Goal: Task Accomplishment & Management: Manage account settings

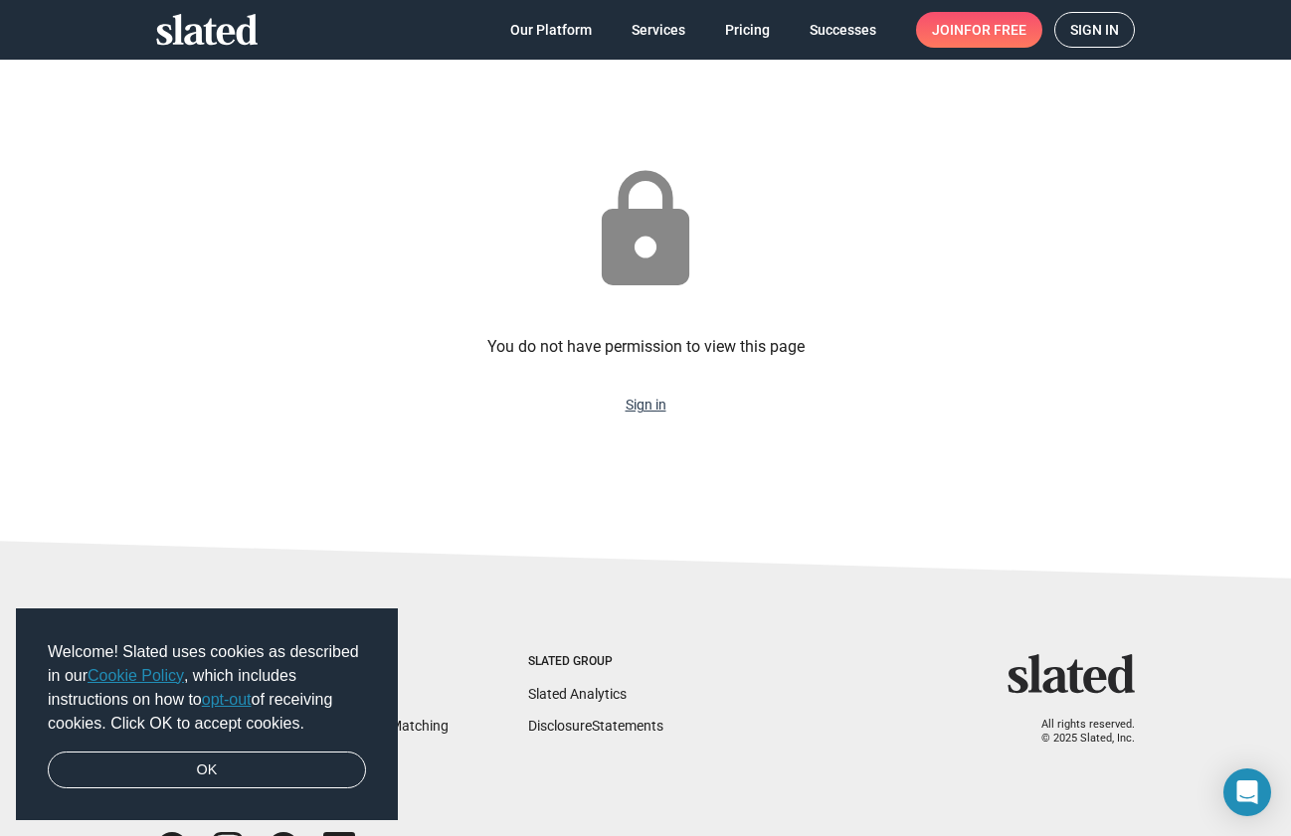
click at [649, 408] on link "Sign in" at bounding box center [646, 405] width 41 height 16
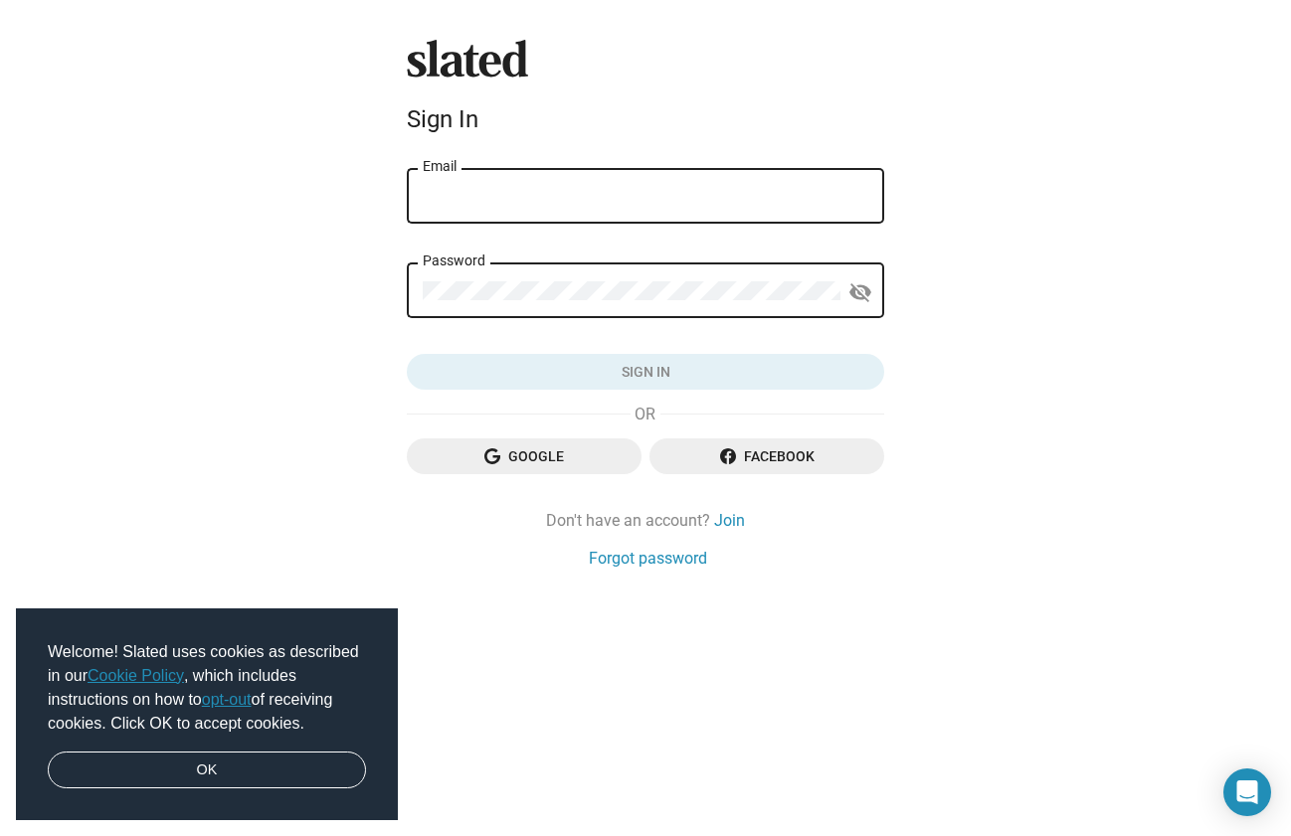
click at [557, 186] on div "Email" at bounding box center [646, 194] width 446 height 59
type input "christophkuschnig@gmail.com"
click at [289, 388] on div "Slated Sign In christophkuschnig@gmail.com Email Password visibility_off Sign i…" at bounding box center [645, 418] width 1291 height 836
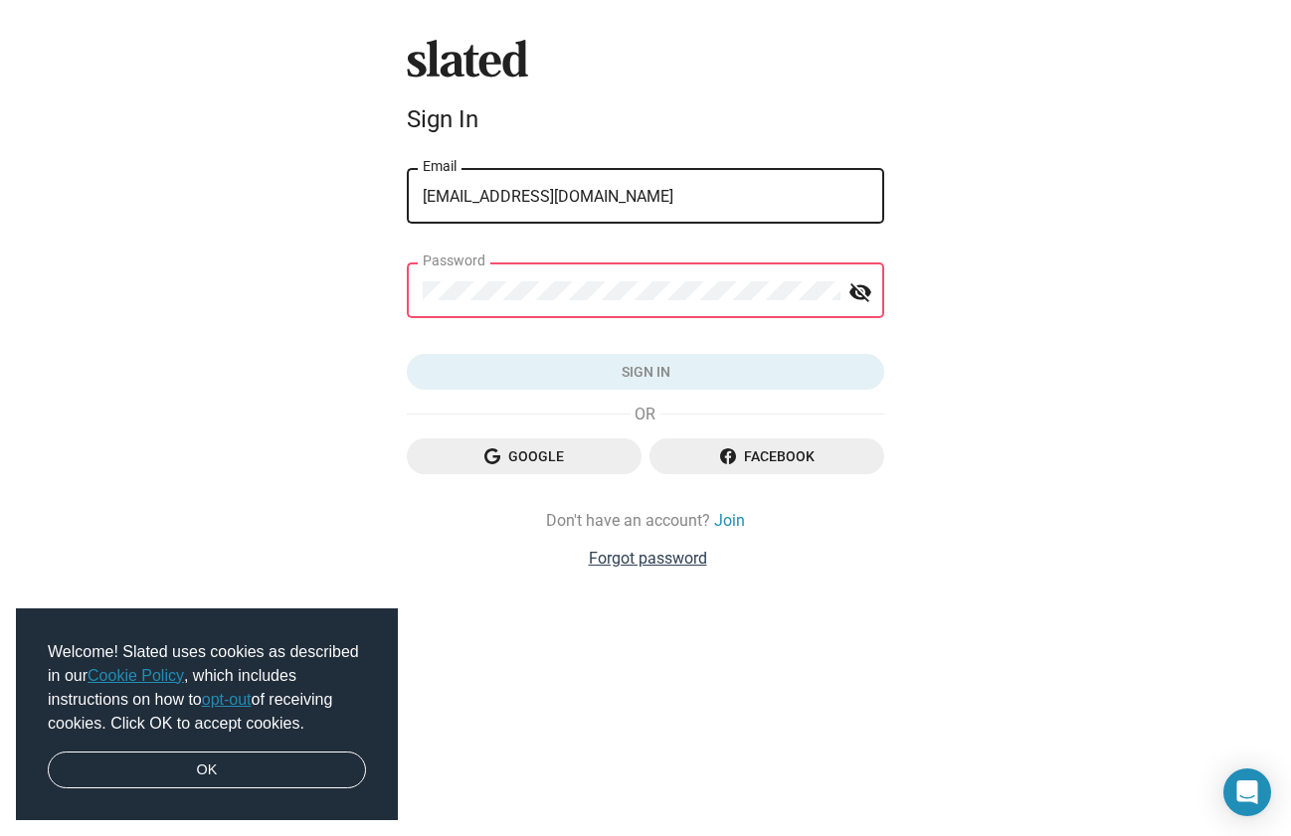
click at [657, 563] on link "Forgot password" at bounding box center [648, 558] width 118 height 21
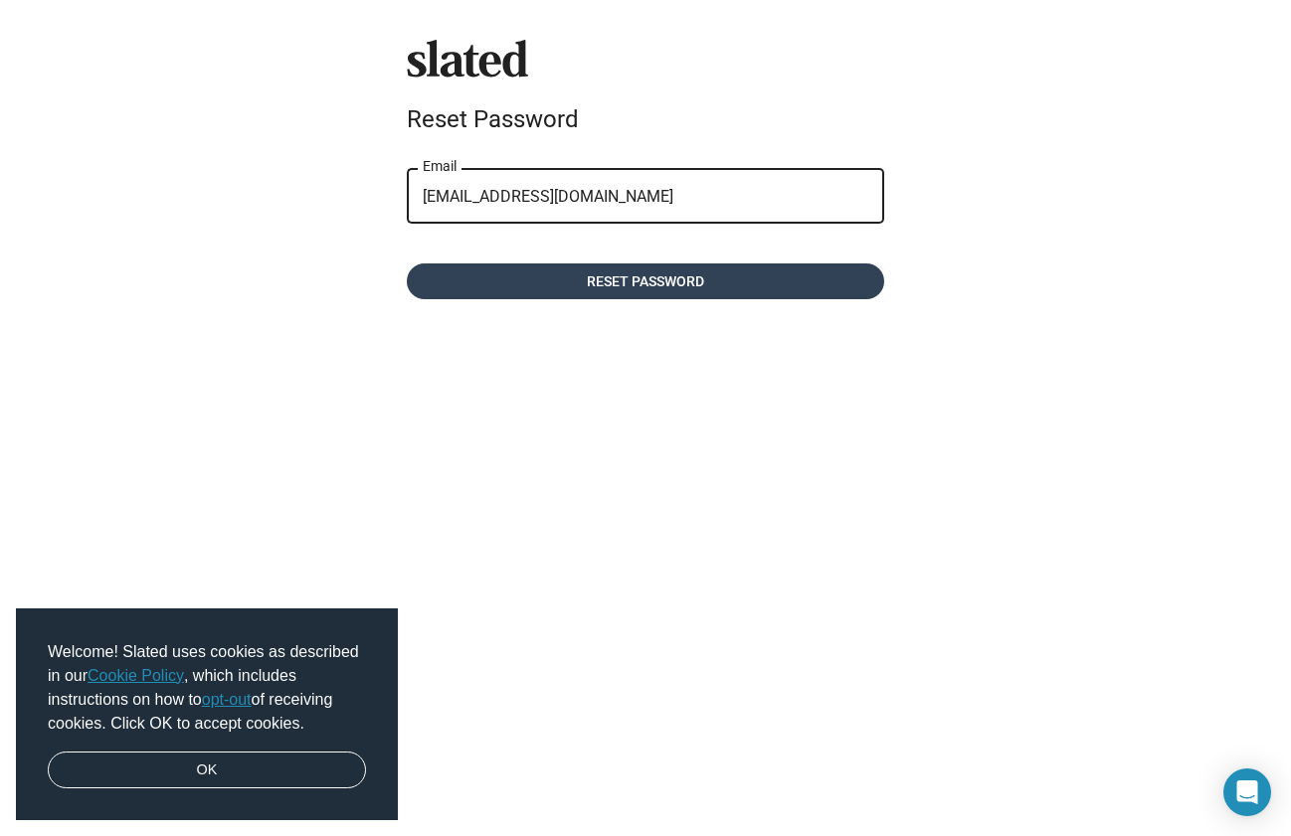
click at [600, 289] on span "Reset password" at bounding box center [646, 282] width 446 height 36
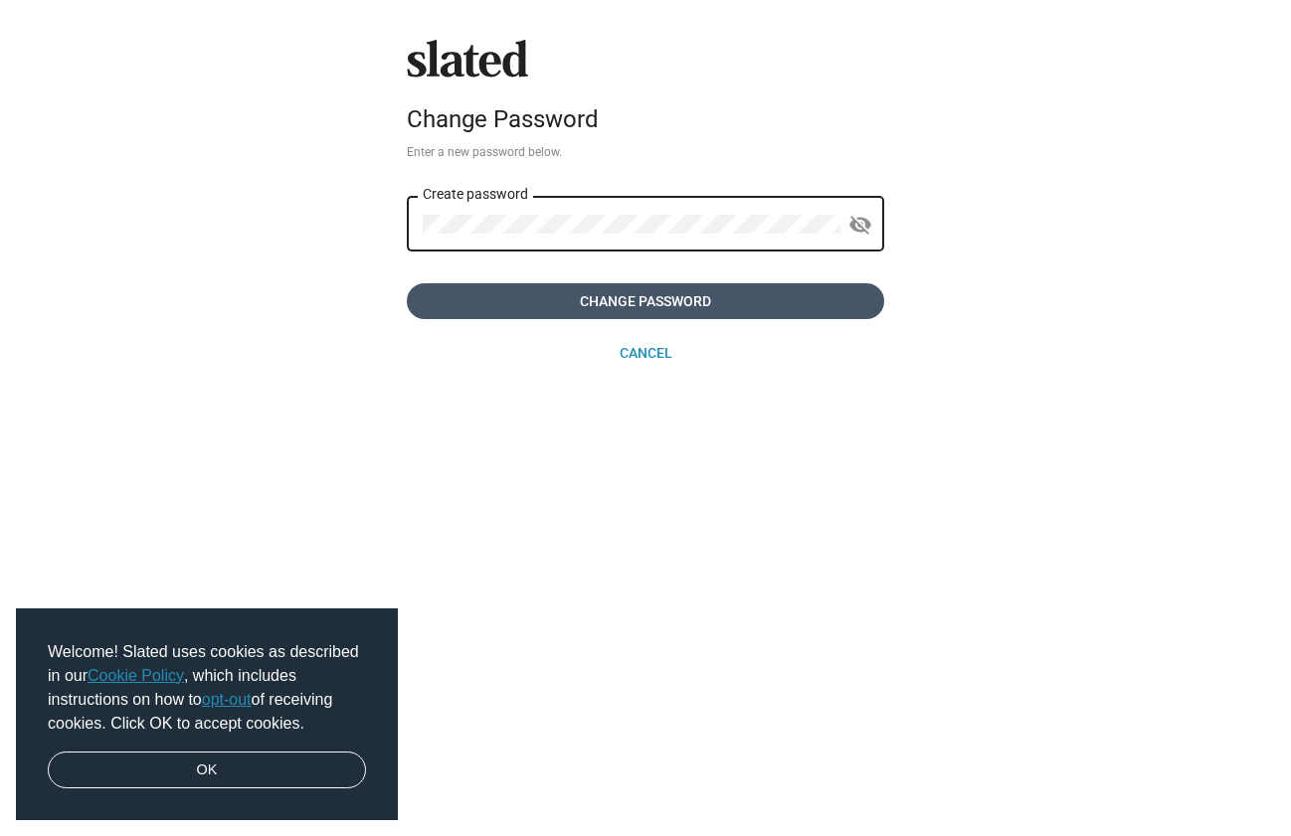
click at [587, 300] on span "Change Password" at bounding box center [646, 301] width 446 height 36
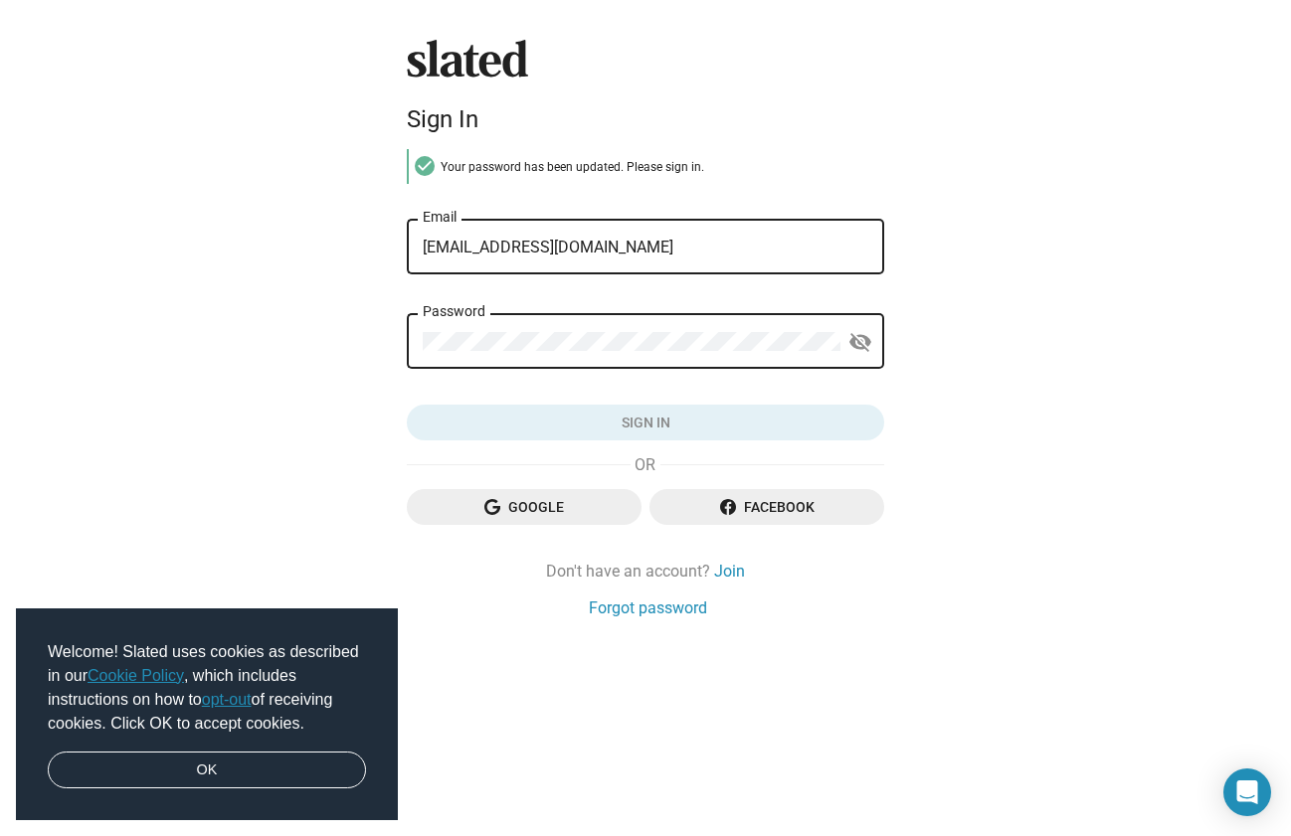
click at [573, 329] on div "Password" at bounding box center [632, 339] width 418 height 59
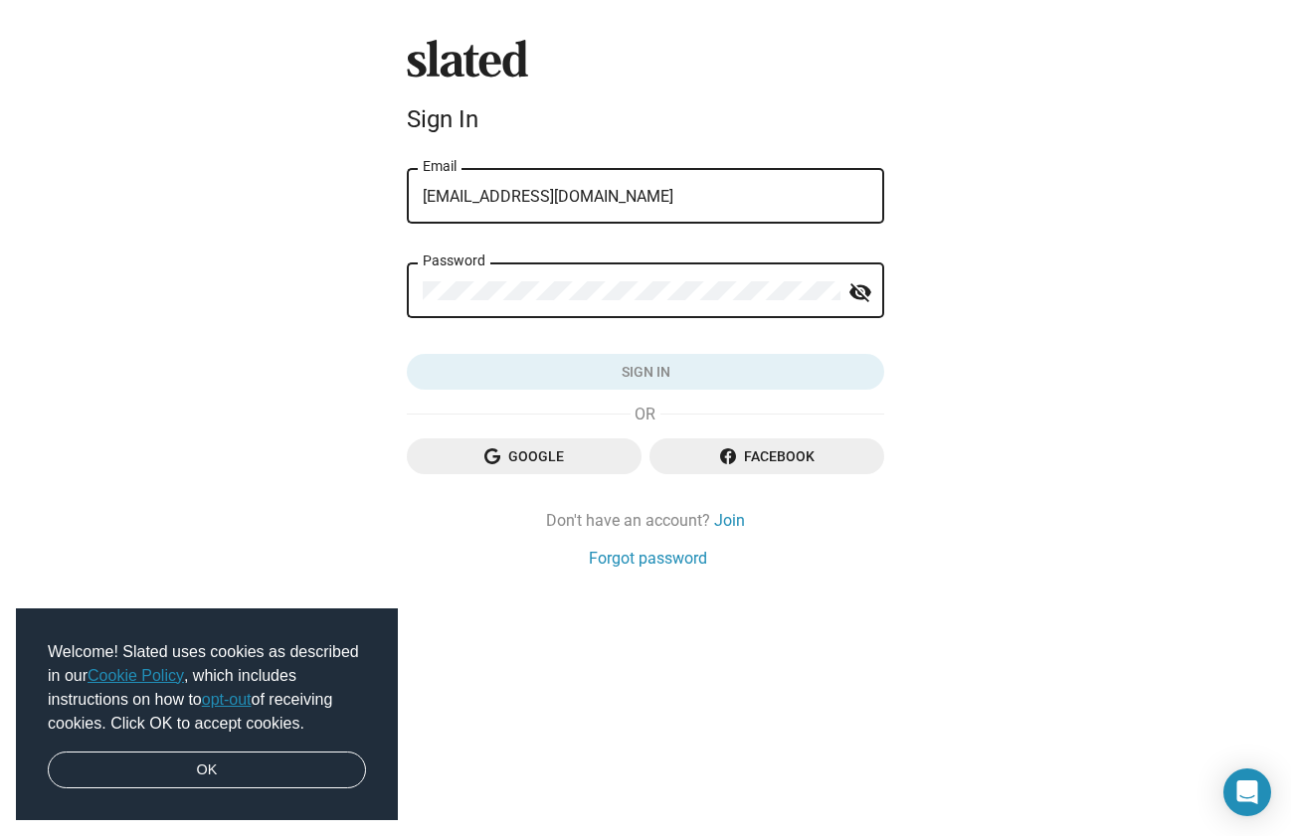
click at [721, 179] on div "[EMAIL_ADDRESS][DOMAIN_NAME] Email" at bounding box center [646, 194] width 446 height 59
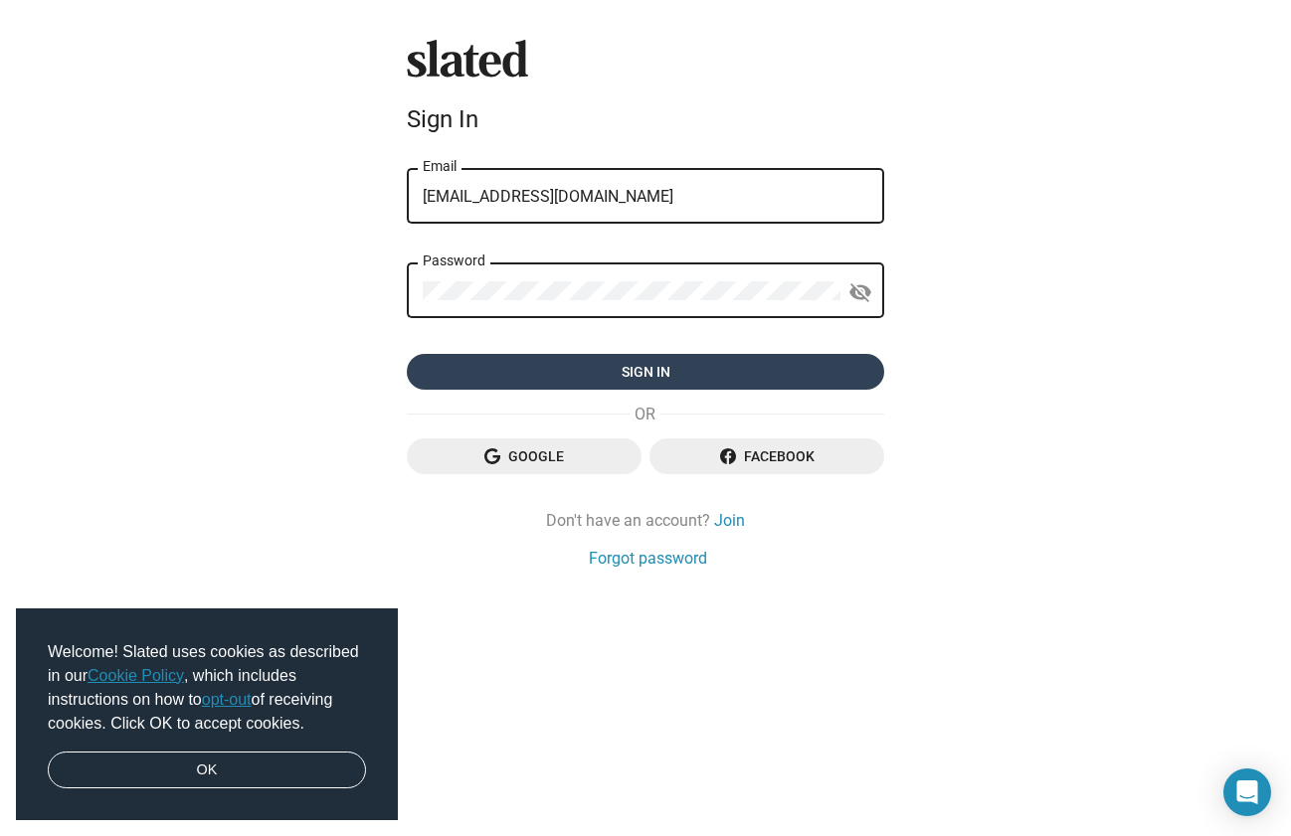
click at [672, 368] on span "Sign in" at bounding box center [646, 372] width 446 height 36
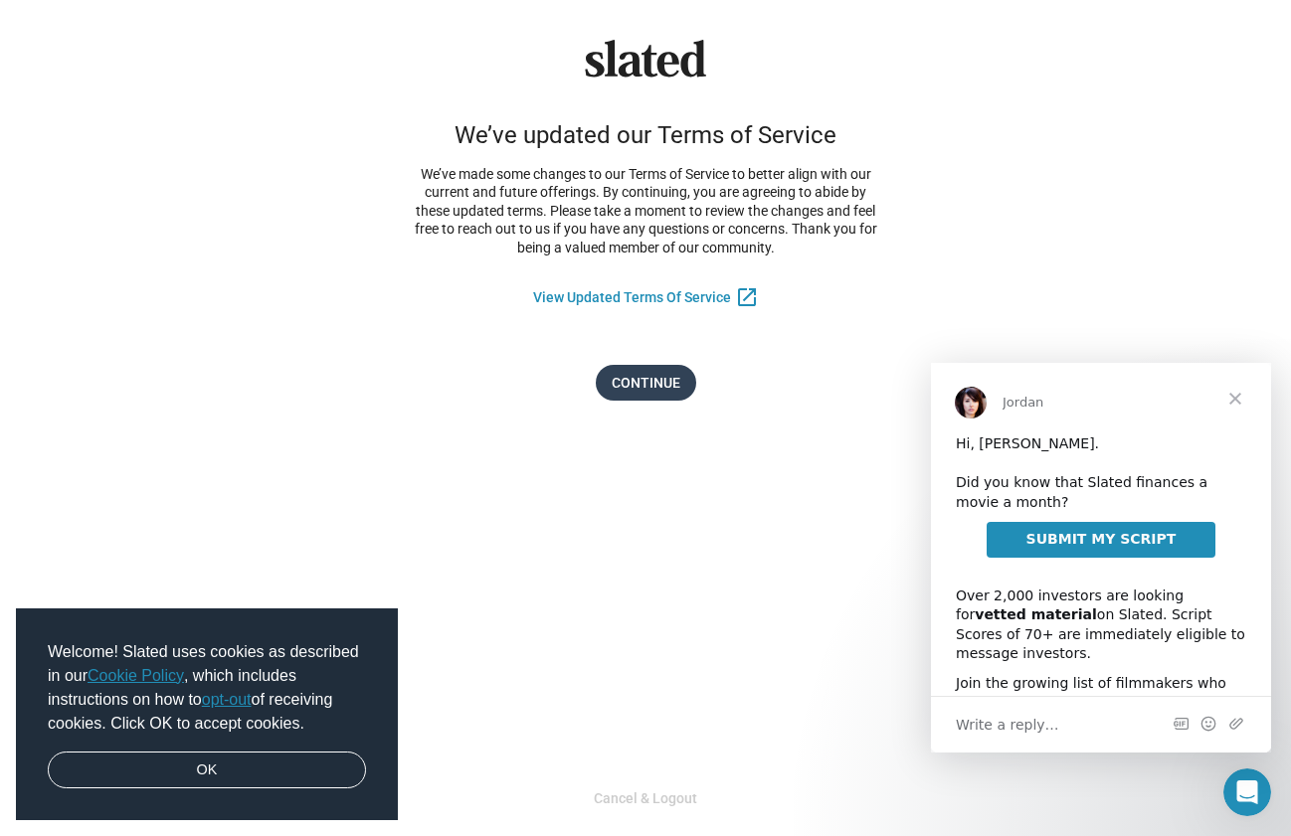
click at [634, 378] on span "Continue" at bounding box center [646, 383] width 69 height 36
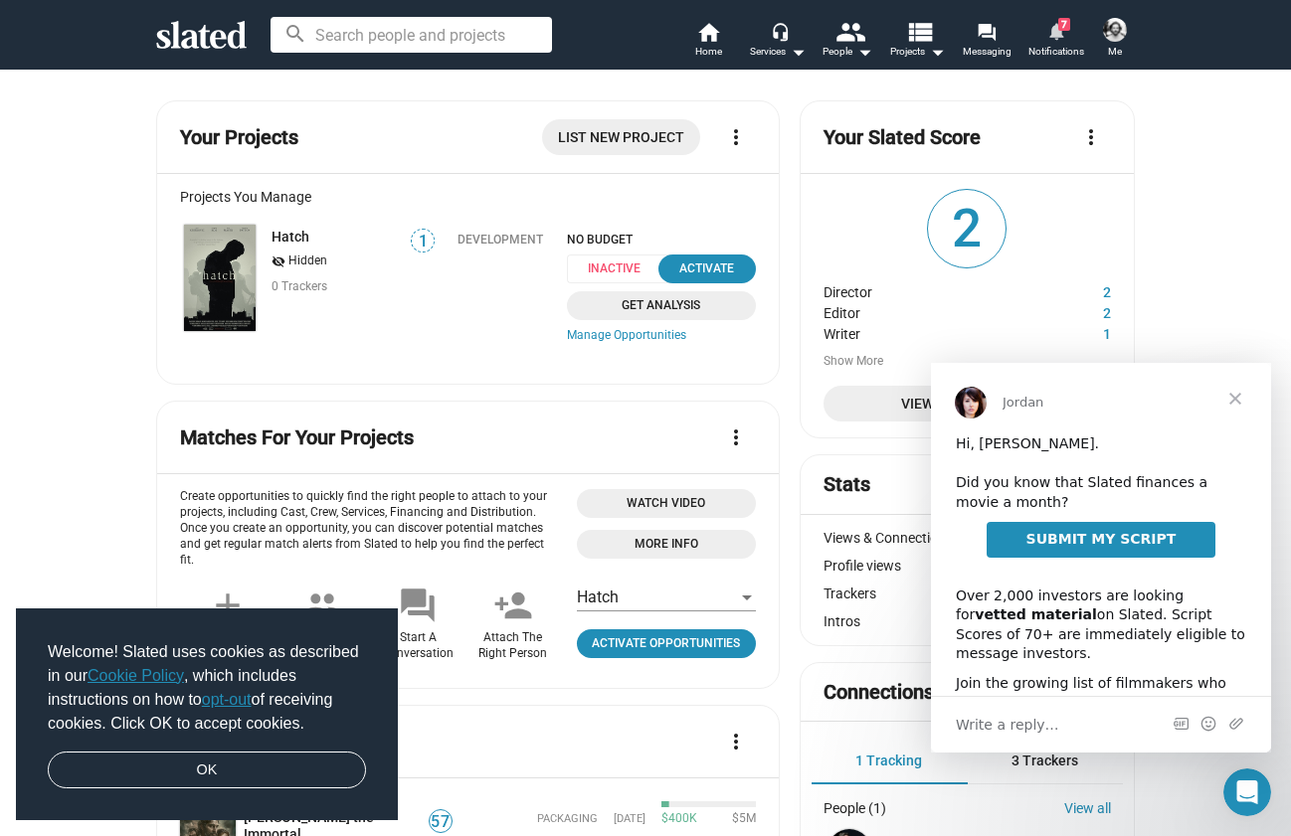
click at [1048, 35] on mat-icon "notifications" at bounding box center [1055, 30] width 19 height 19
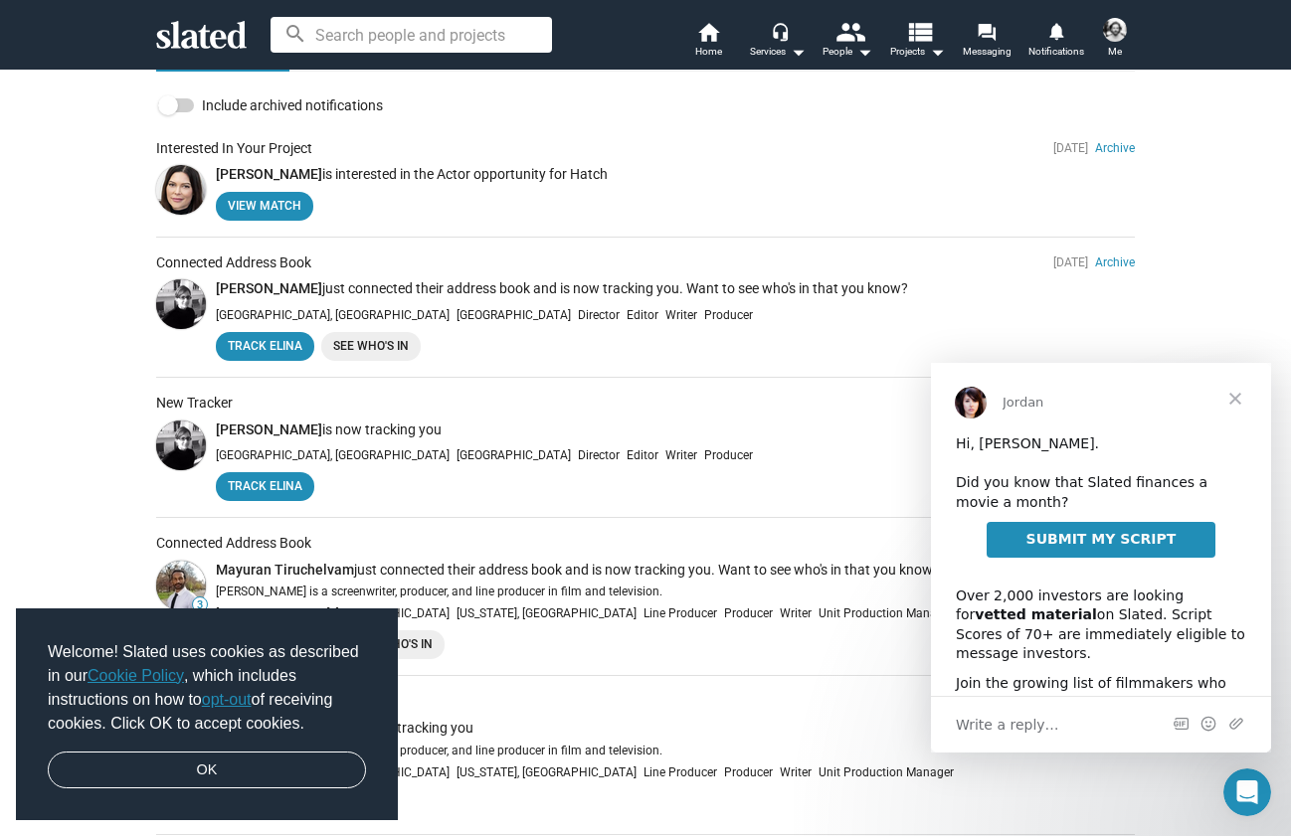
scroll to position [182, 0]
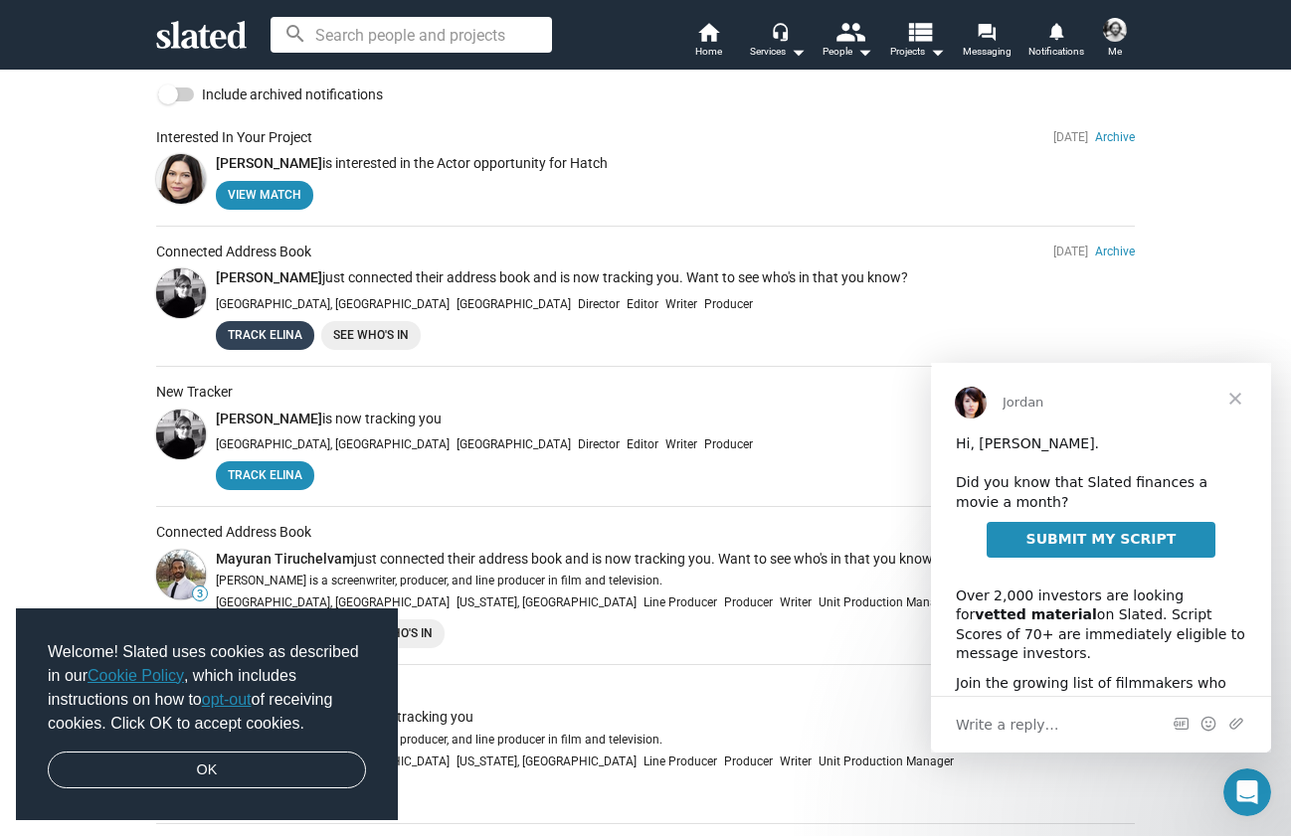
click at [272, 332] on link "Track Elina" at bounding box center [265, 335] width 98 height 29
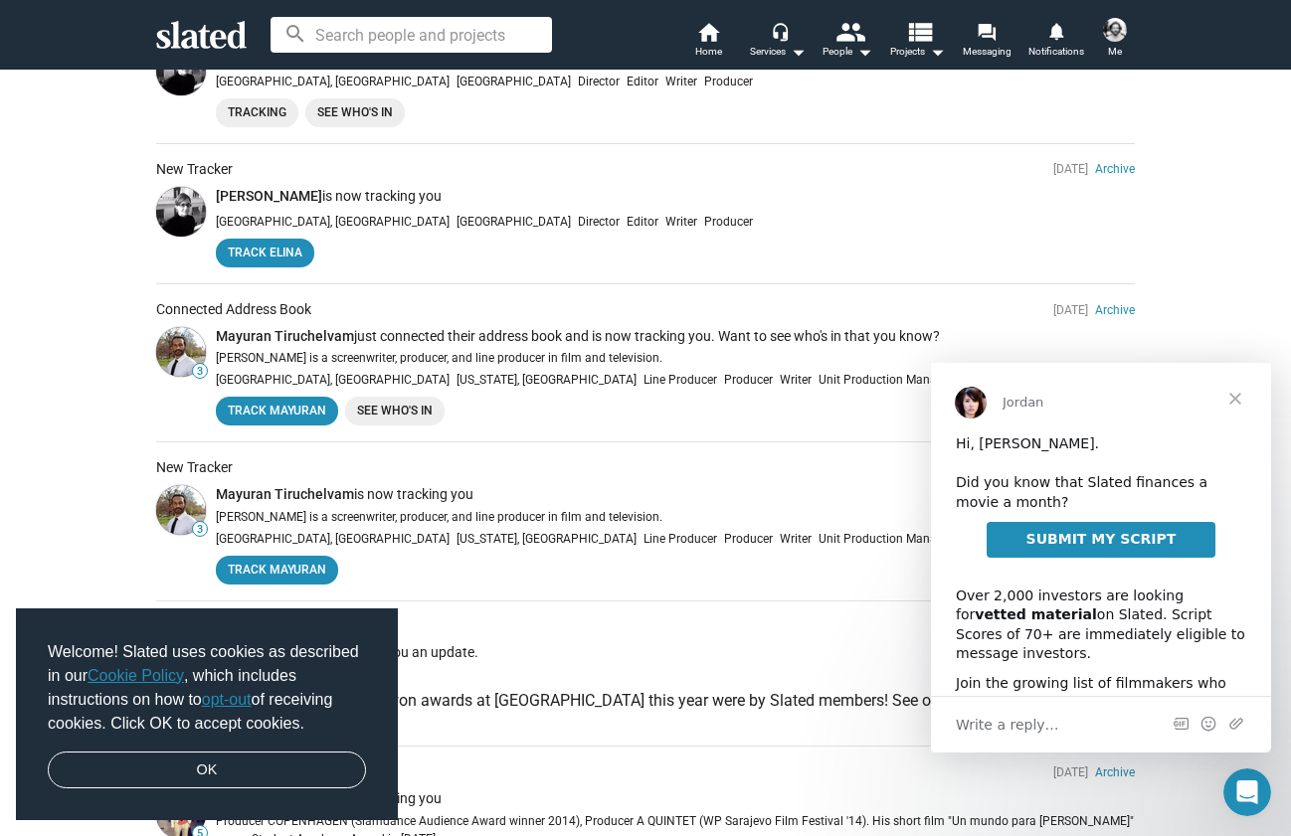
scroll to position [415, 0]
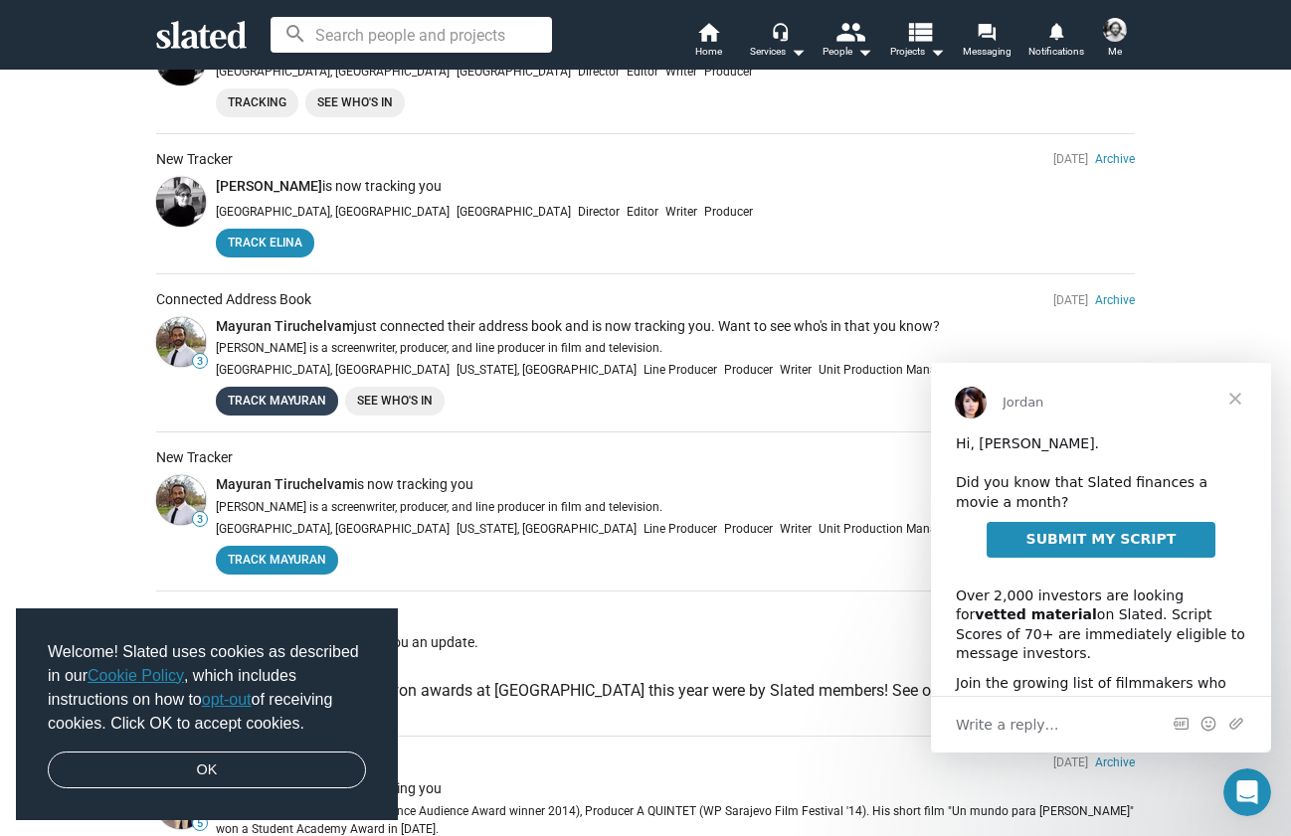
click at [294, 400] on link "Track Mayuran" at bounding box center [277, 401] width 122 height 29
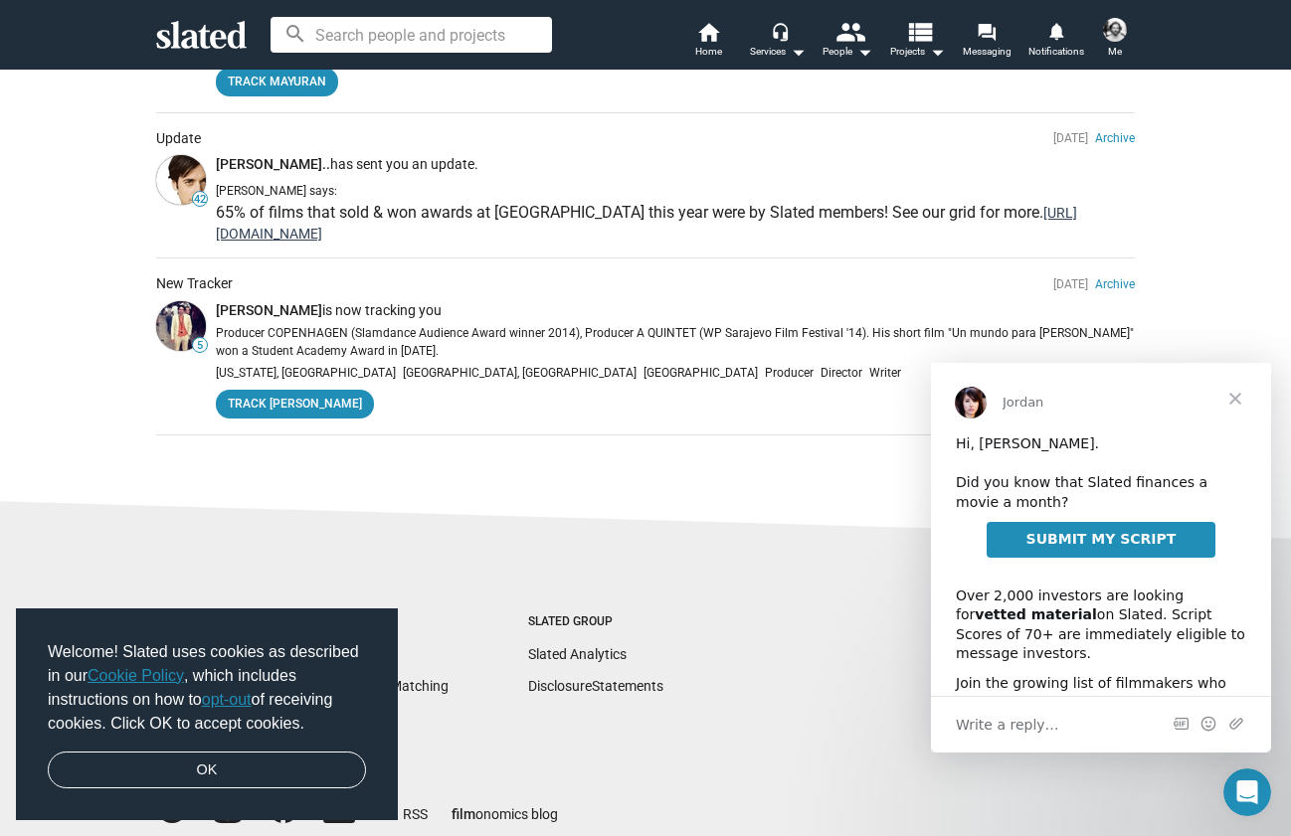
scroll to position [898, 0]
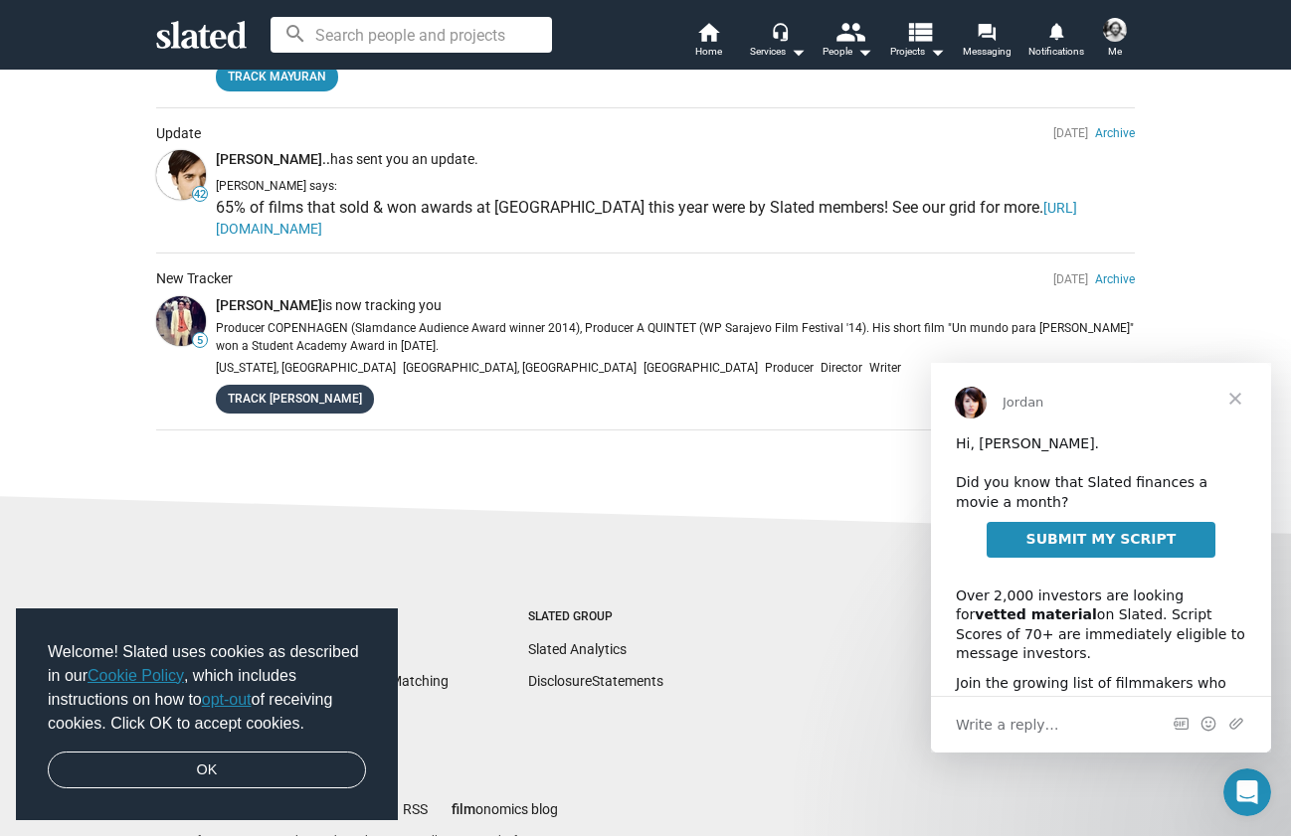
click at [281, 393] on link "Track Mauro" at bounding box center [295, 399] width 158 height 29
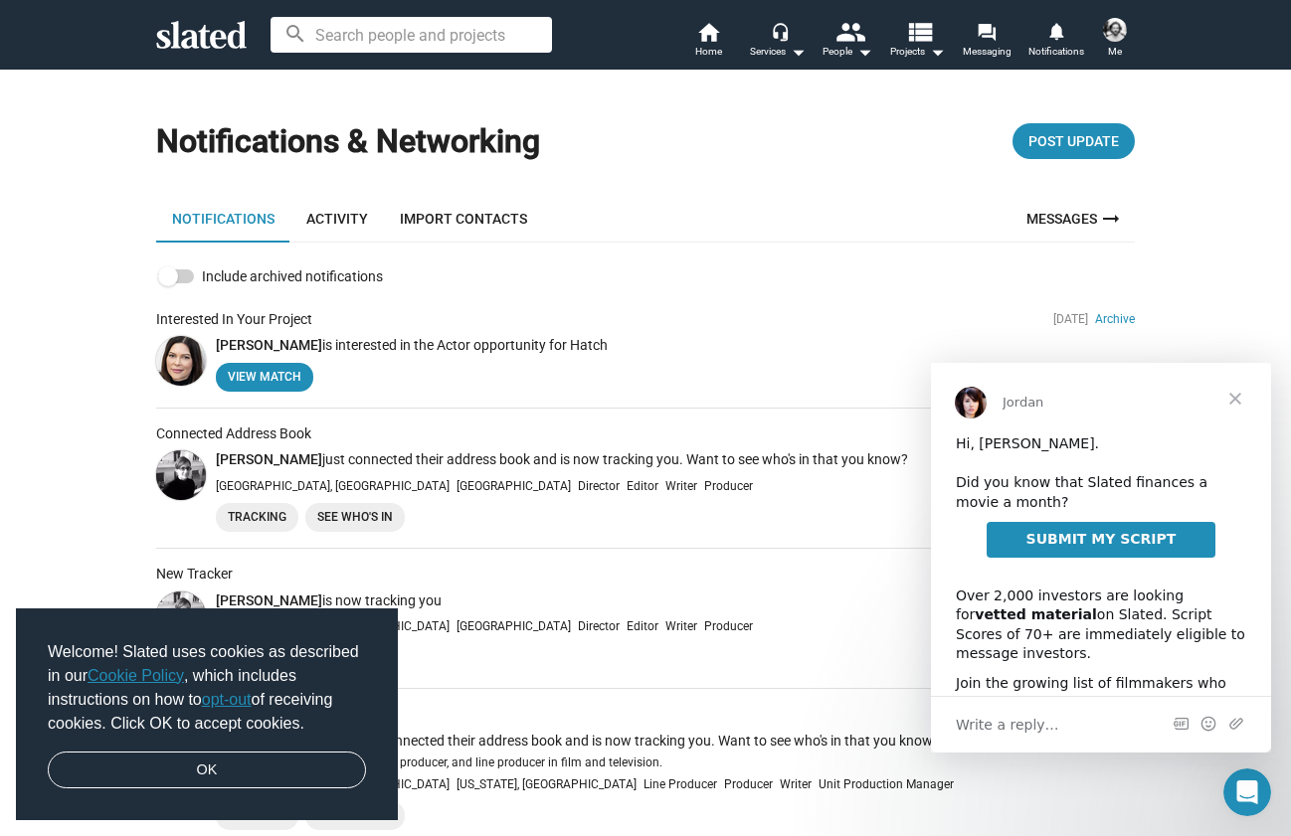
scroll to position [0, 0]
click at [853, 32] on mat-icon "people" at bounding box center [849, 31] width 29 height 29
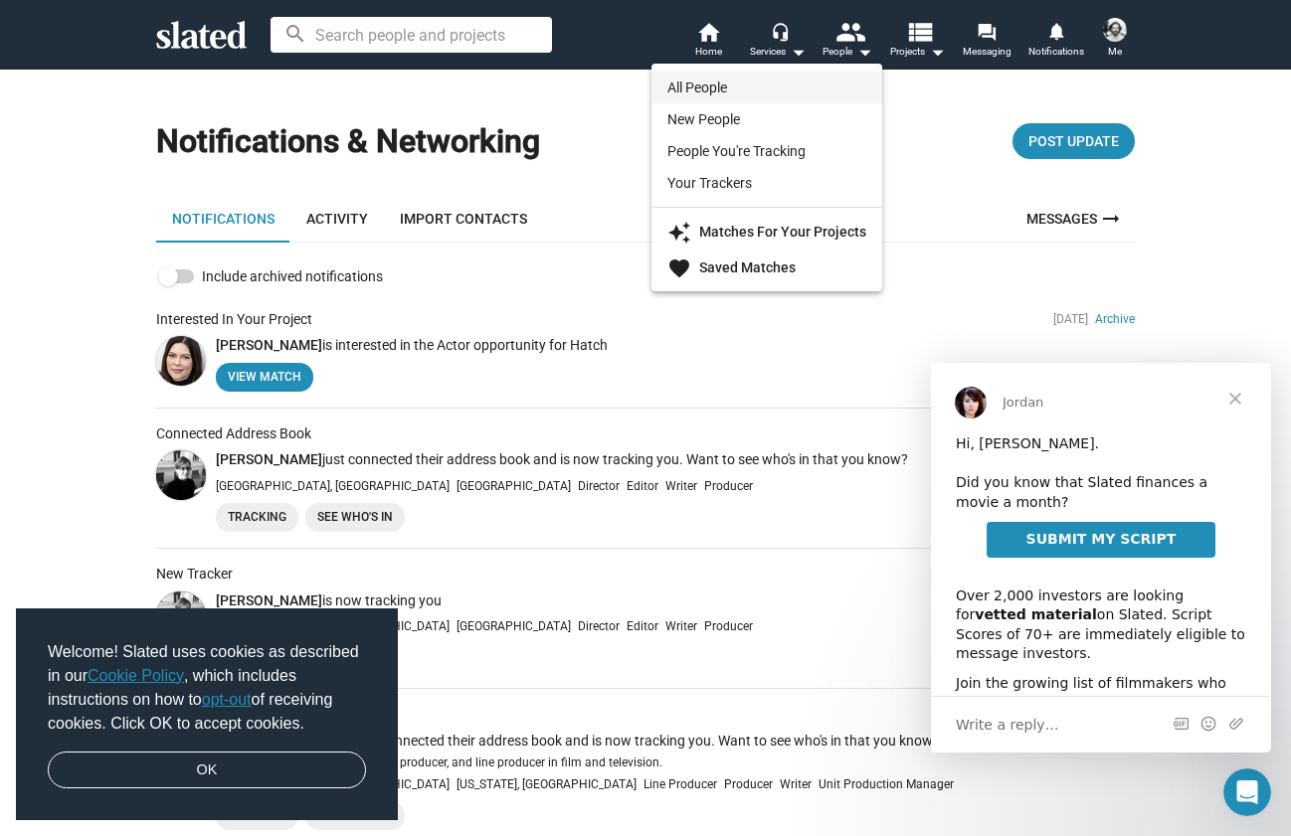
click at [697, 86] on link "All People" at bounding box center [766, 88] width 231 height 32
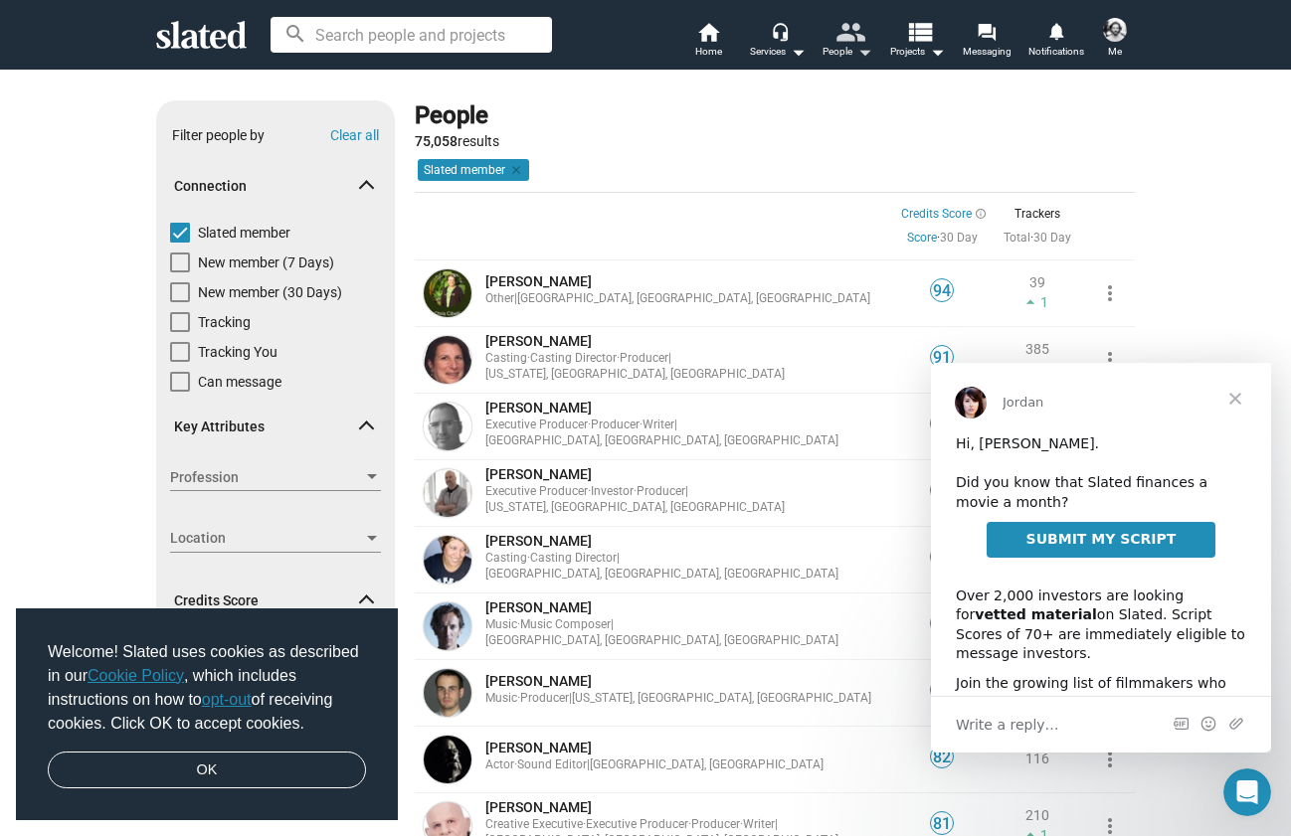
click at [851, 46] on mat-icon "people" at bounding box center [849, 31] width 29 height 29
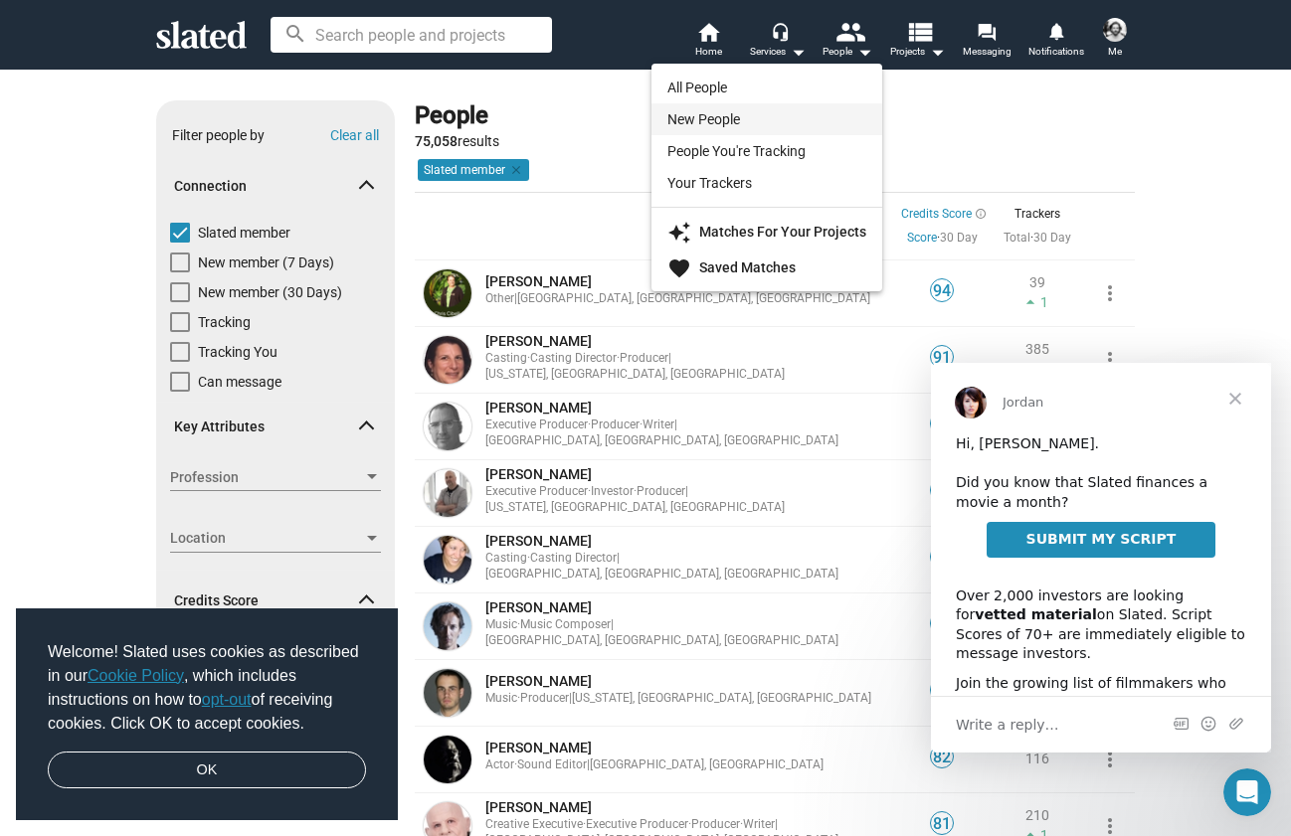
click at [717, 118] on link "New People" at bounding box center [766, 119] width 231 height 32
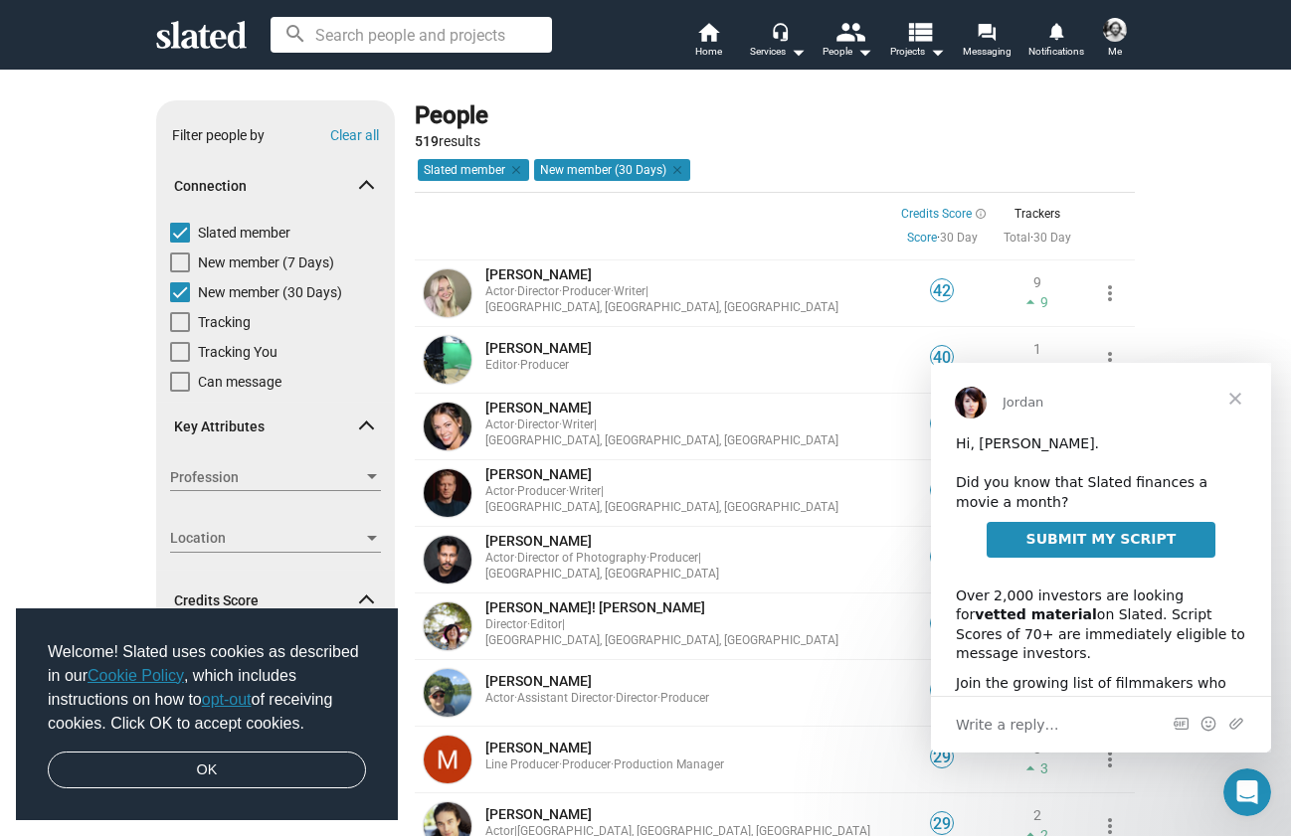
click at [1117, 39] on img at bounding box center [1115, 30] width 24 height 24
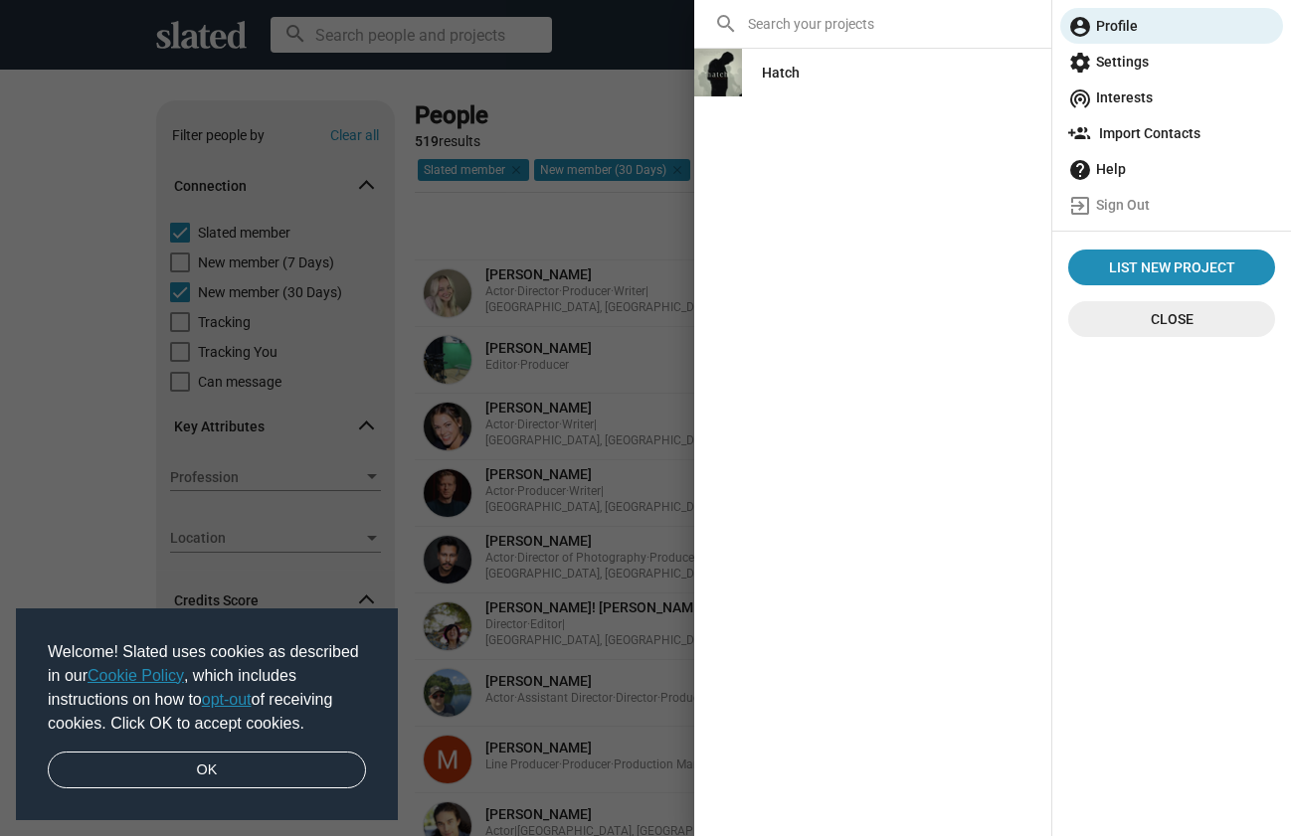
click at [636, 115] on div at bounding box center [645, 418] width 1291 height 836
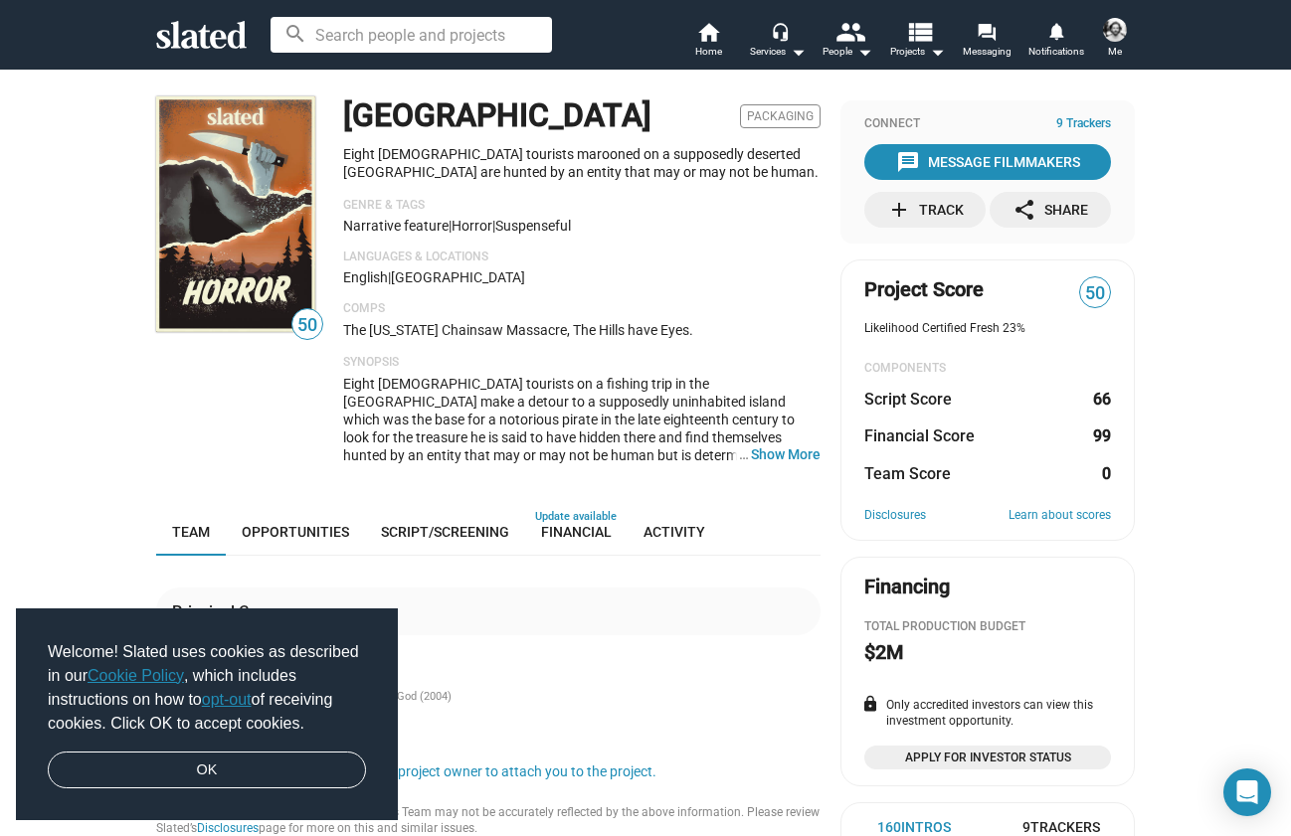
scroll to position [-14, 0]
